Goal: Task Accomplishment & Management: Manage account settings

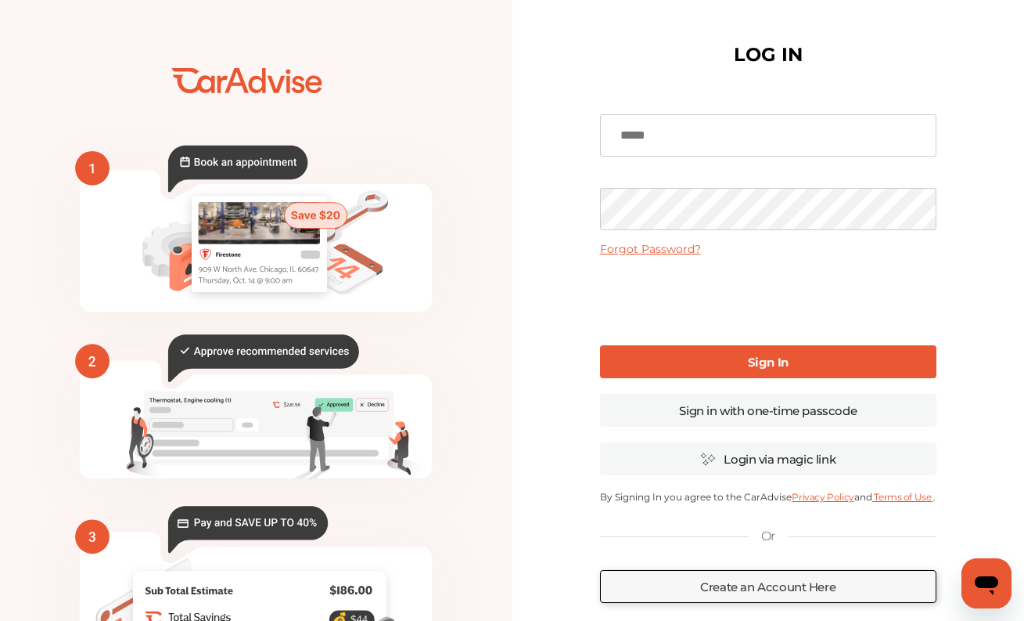
scroll to position [66, 0]
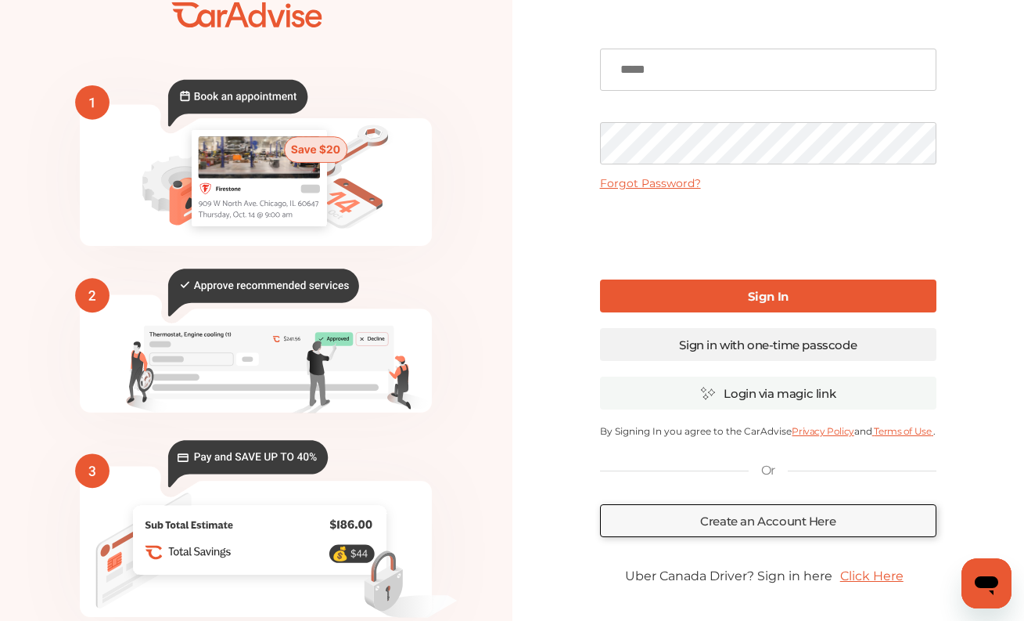
click at [779, 343] on link "Sign in with one-time passcode" at bounding box center [768, 344] width 336 height 33
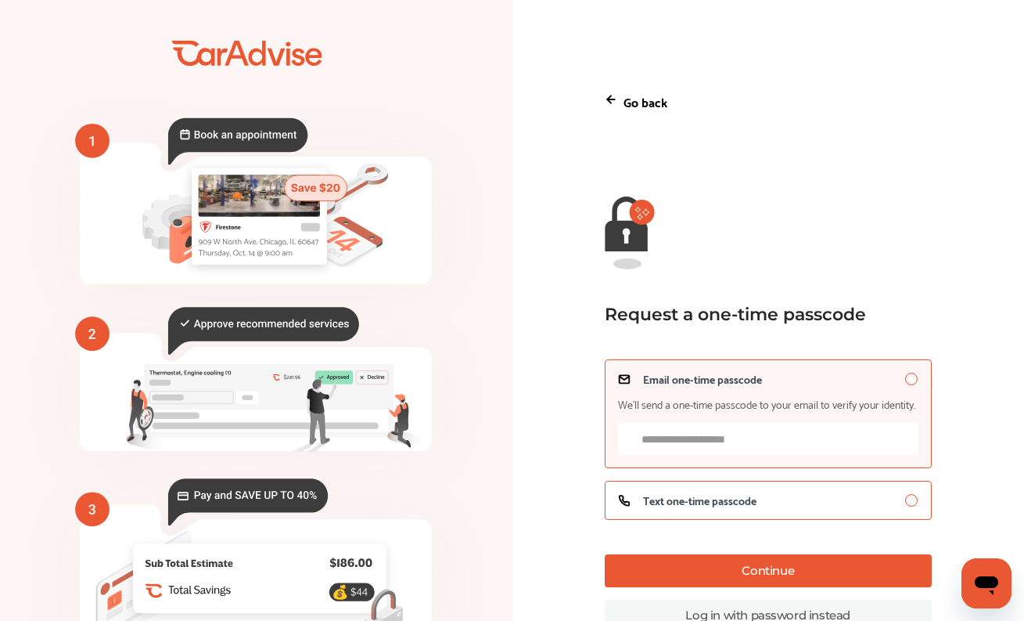
click at [703, 506] on span "Text one-time passcode" at bounding box center [699, 500] width 113 height 13
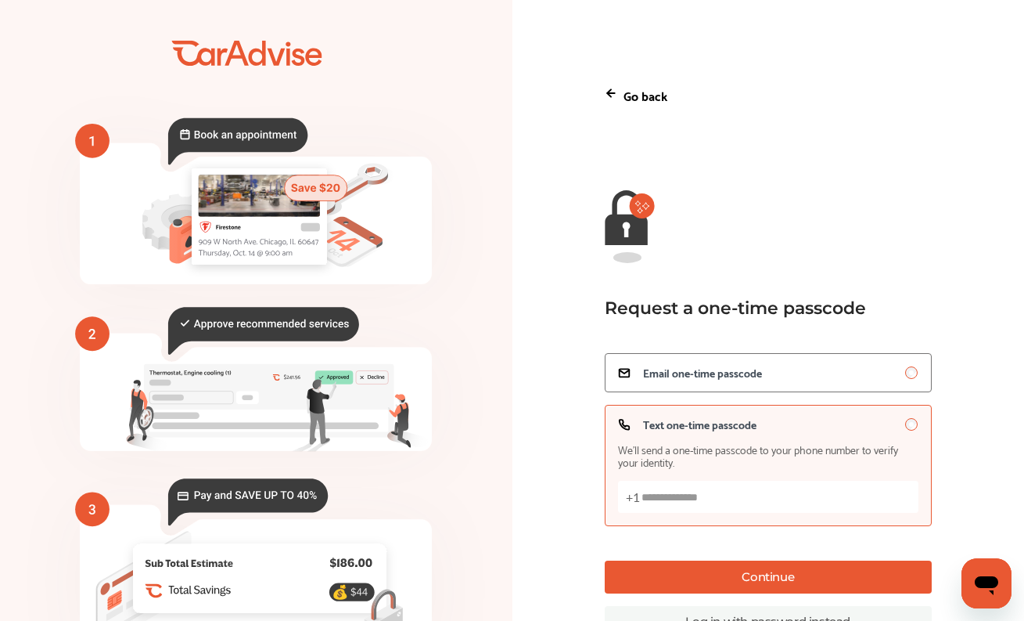
click at [703, 500] on input "Text one-time passcode We’ll send a one-time passcode to your phone number to v…" at bounding box center [768, 496] width 300 height 32
type input "**********"
click at [756, 570] on button "Continue" at bounding box center [768, 576] width 327 height 33
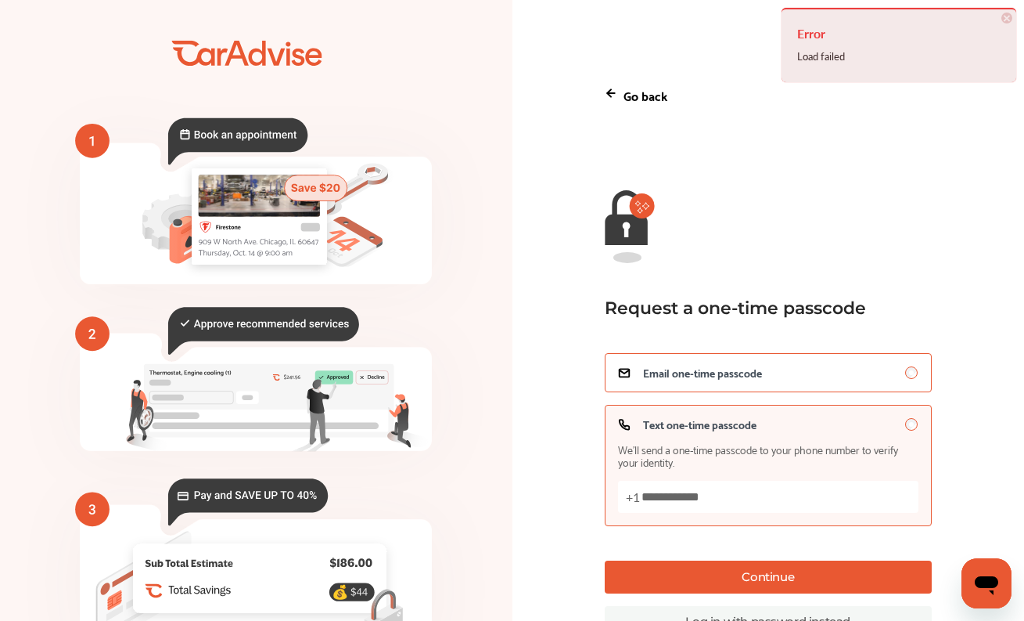
click at [854, 369] on div "Email one-time passcode" at bounding box center [768, 372] width 300 height 13
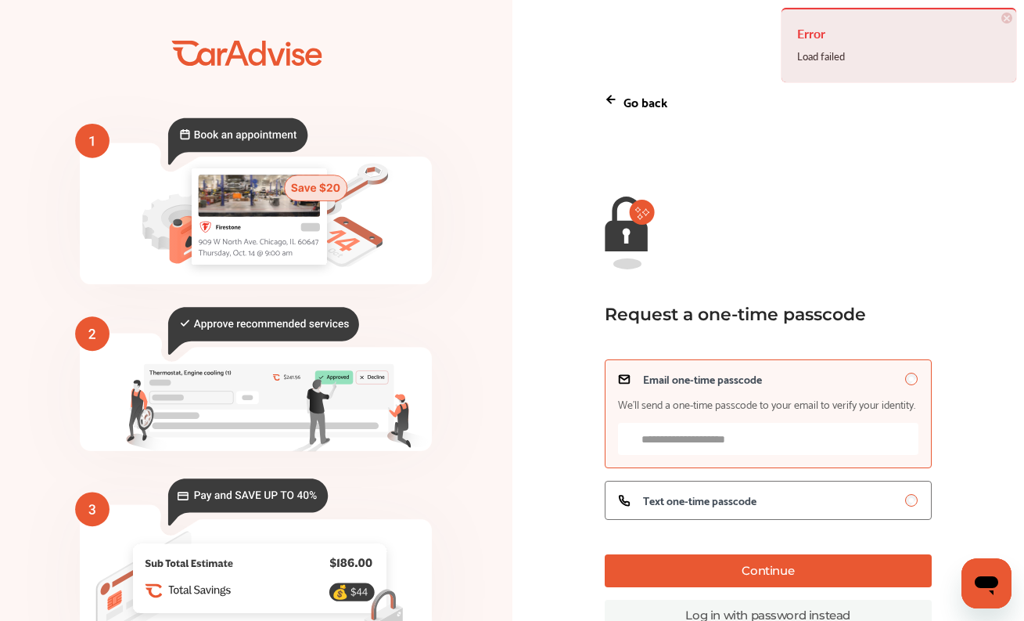
click at [770, 444] on input "Email one-time passcode We’ll send a one-time passcode to your email to verify …" at bounding box center [768, 439] width 300 height 32
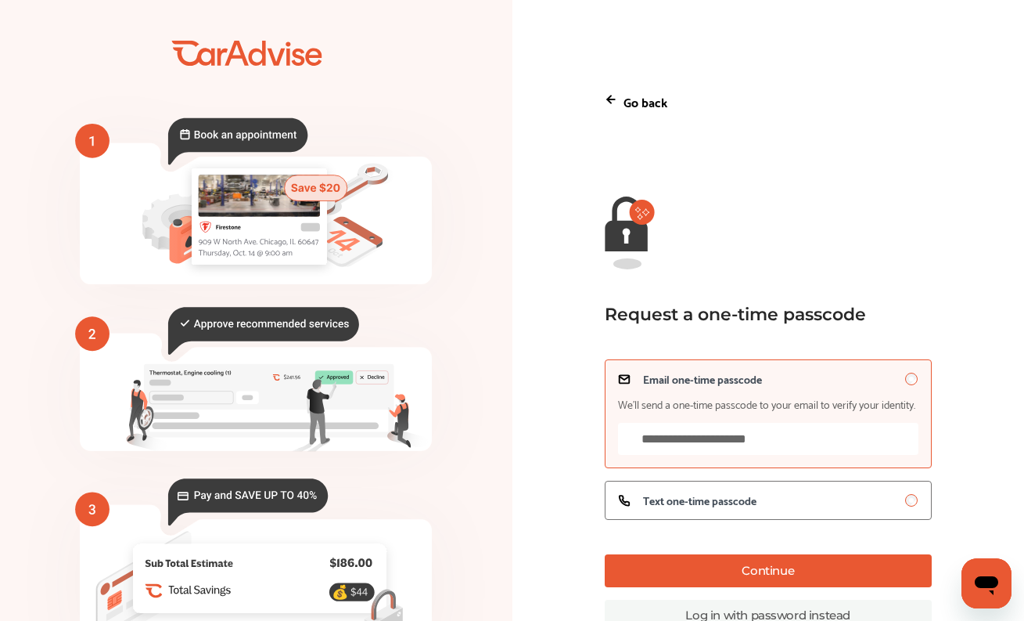
type input "**********"
click at [763, 579] on button "Continue" at bounding box center [768, 570] width 327 height 33
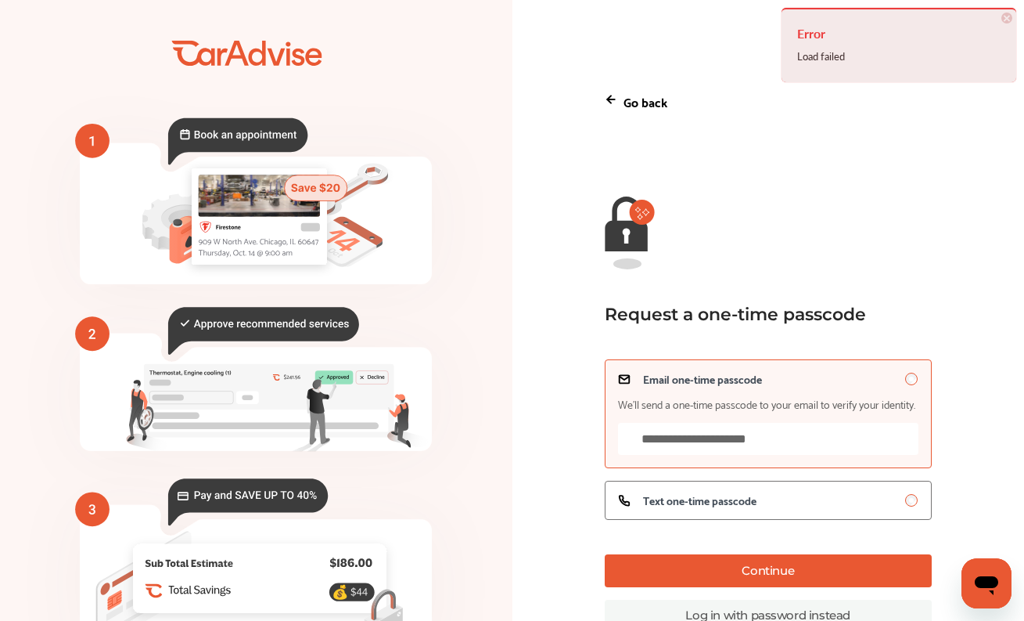
click at [617, 93] on icon at bounding box center [611, 99] width 13 height 13
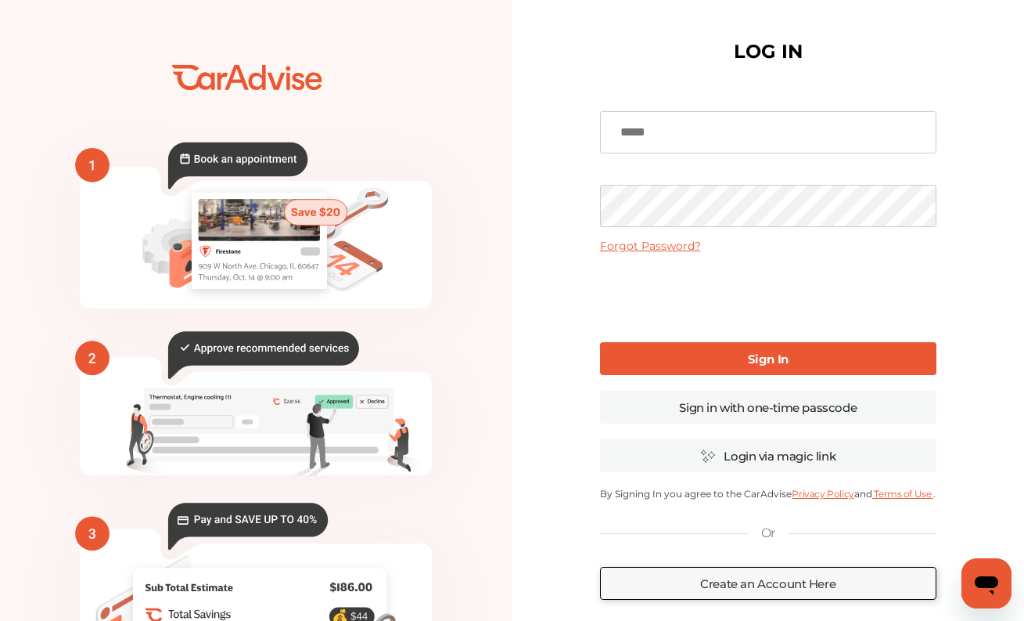
scroll to position [3, 0]
